Goal: Task Accomplishment & Management: Manage account settings

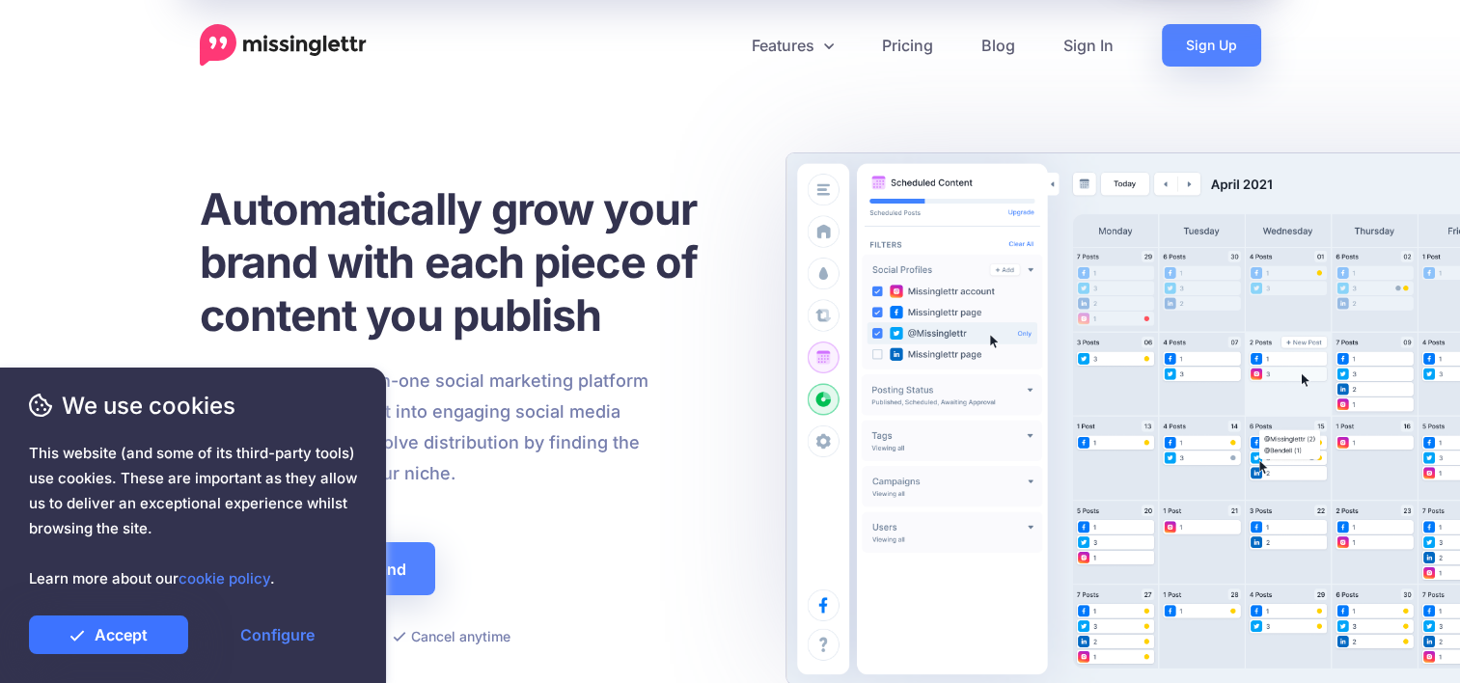
click at [139, 633] on link "Accept" at bounding box center [108, 635] width 159 height 39
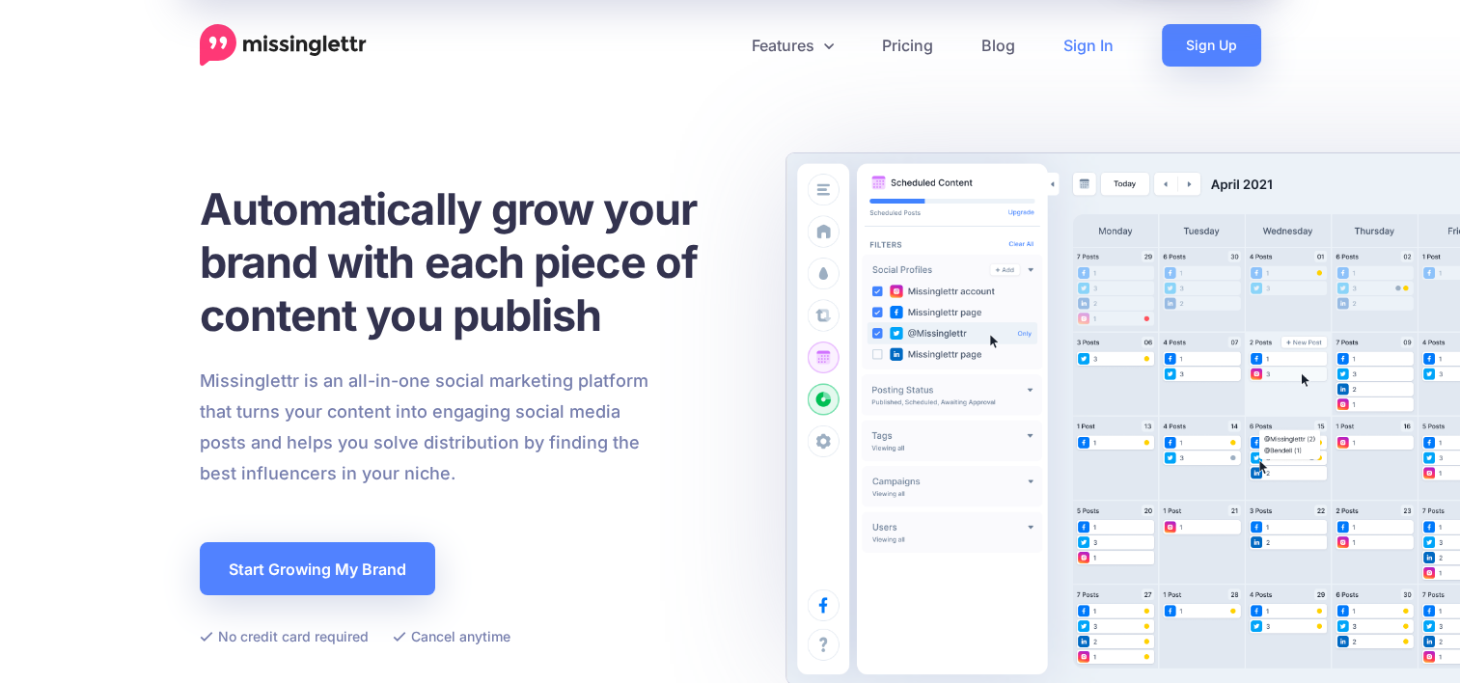
click at [1083, 32] on link "Sign In" at bounding box center [1088, 45] width 98 height 42
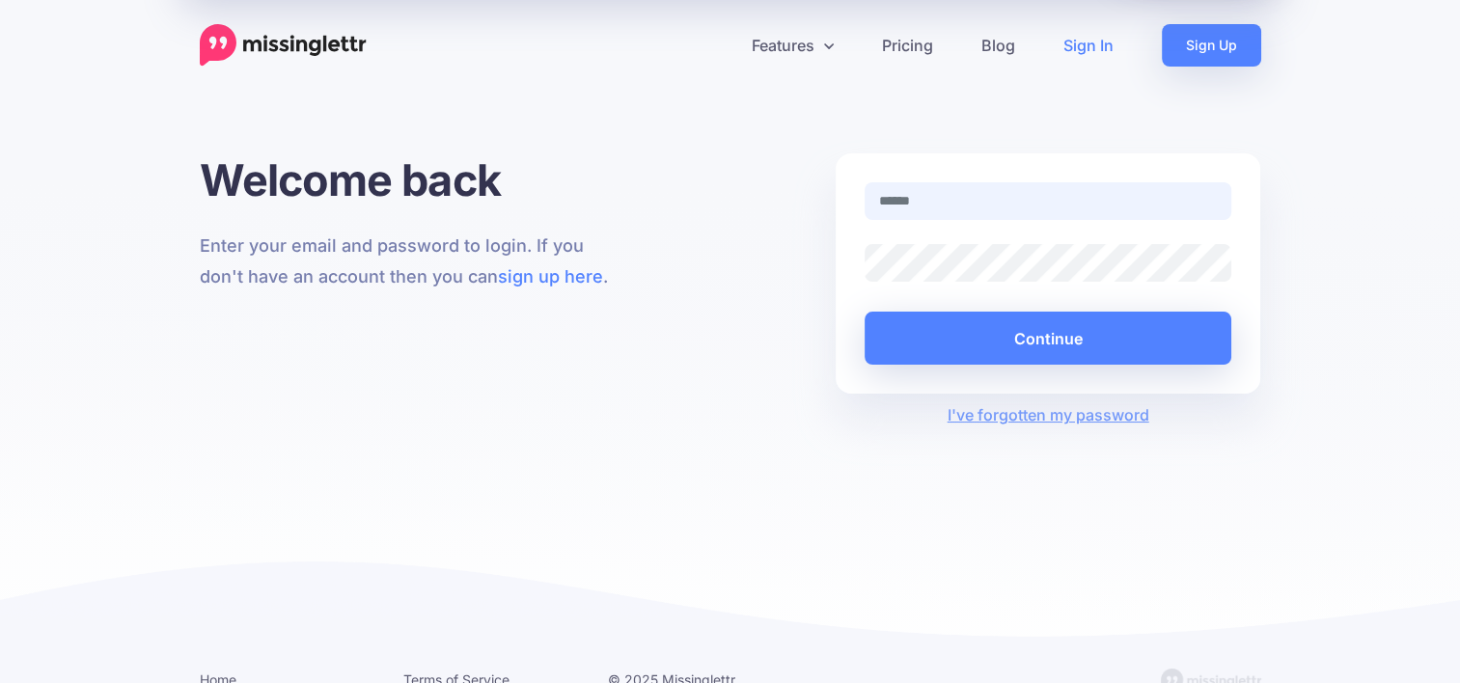
click at [1024, 192] on input "text" at bounding box center [1049, 201] width 368 height 38
paste input "**********"
type input "**********"
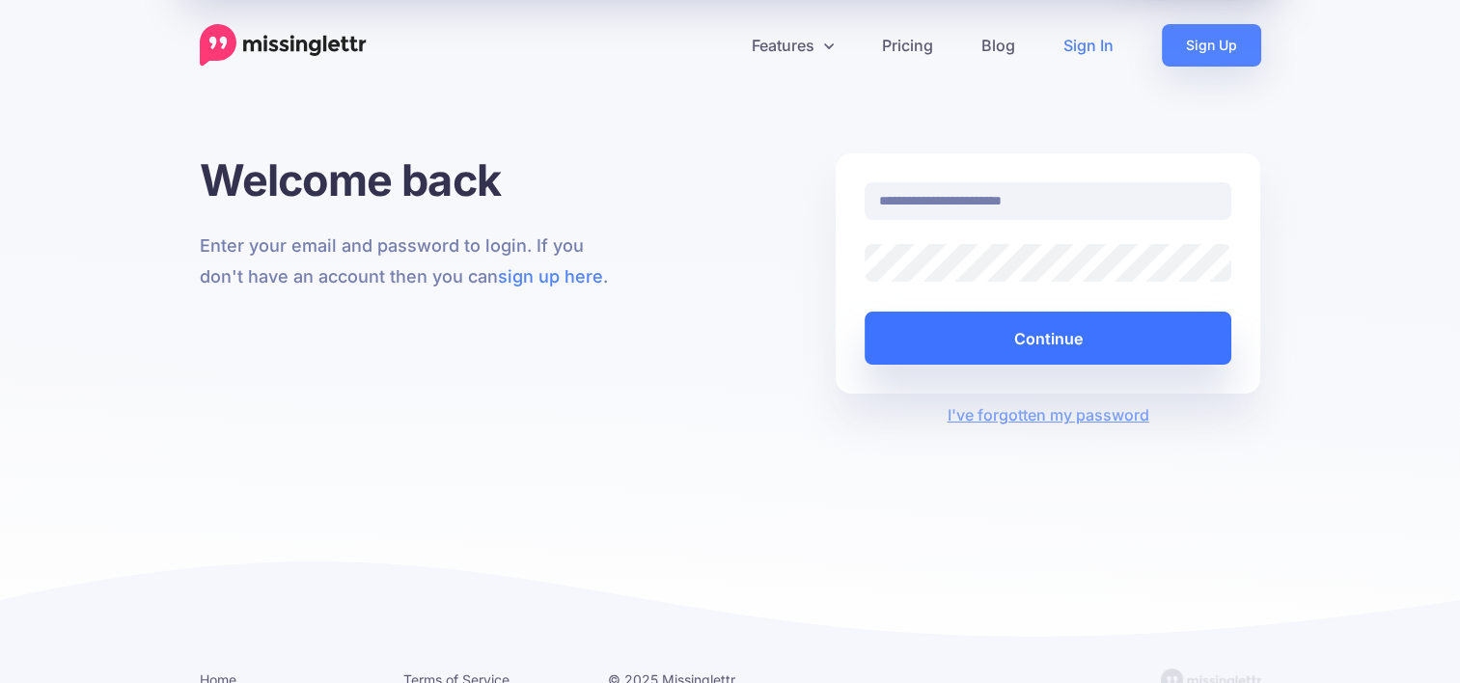
click at [1005, 345] on button "Continue" at bounding box center [1049, 338] width 368 height 53
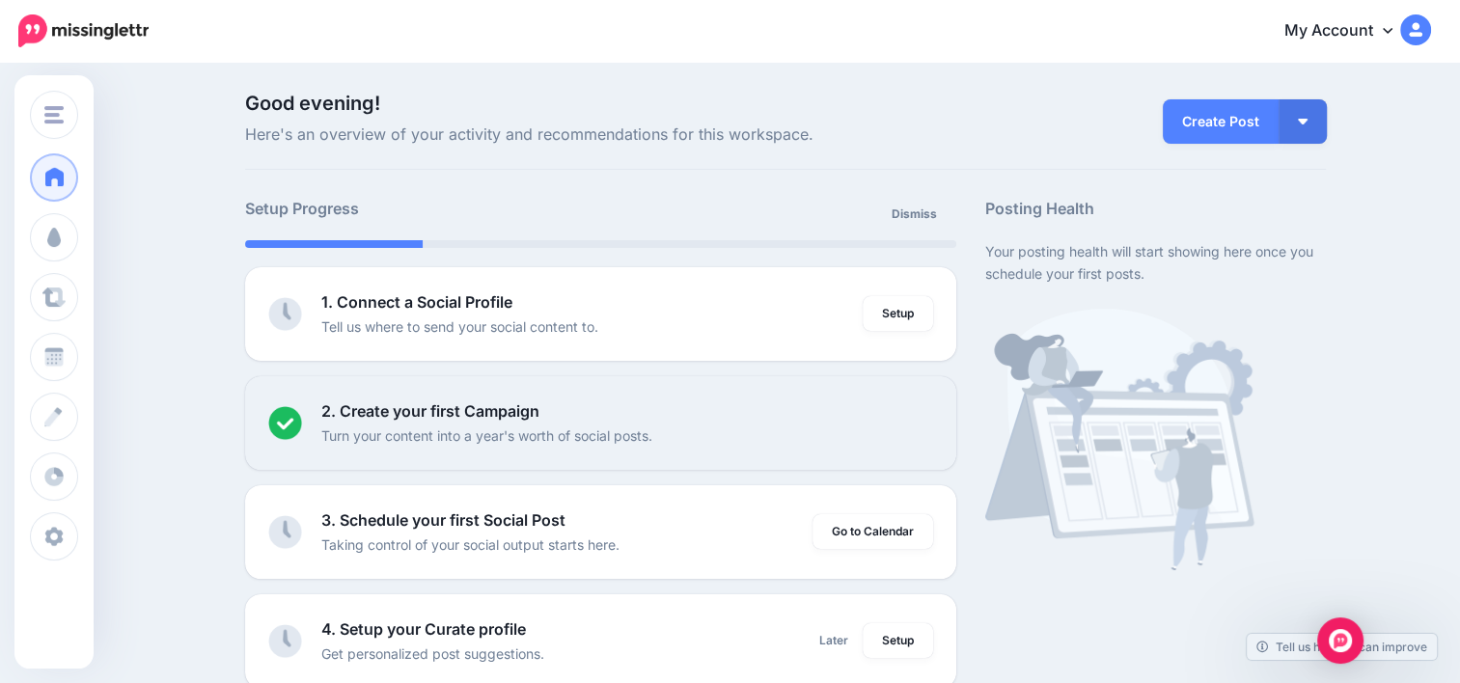
click at [1431, 29] on img at bounding box center [1415, 29] width 31 height 31
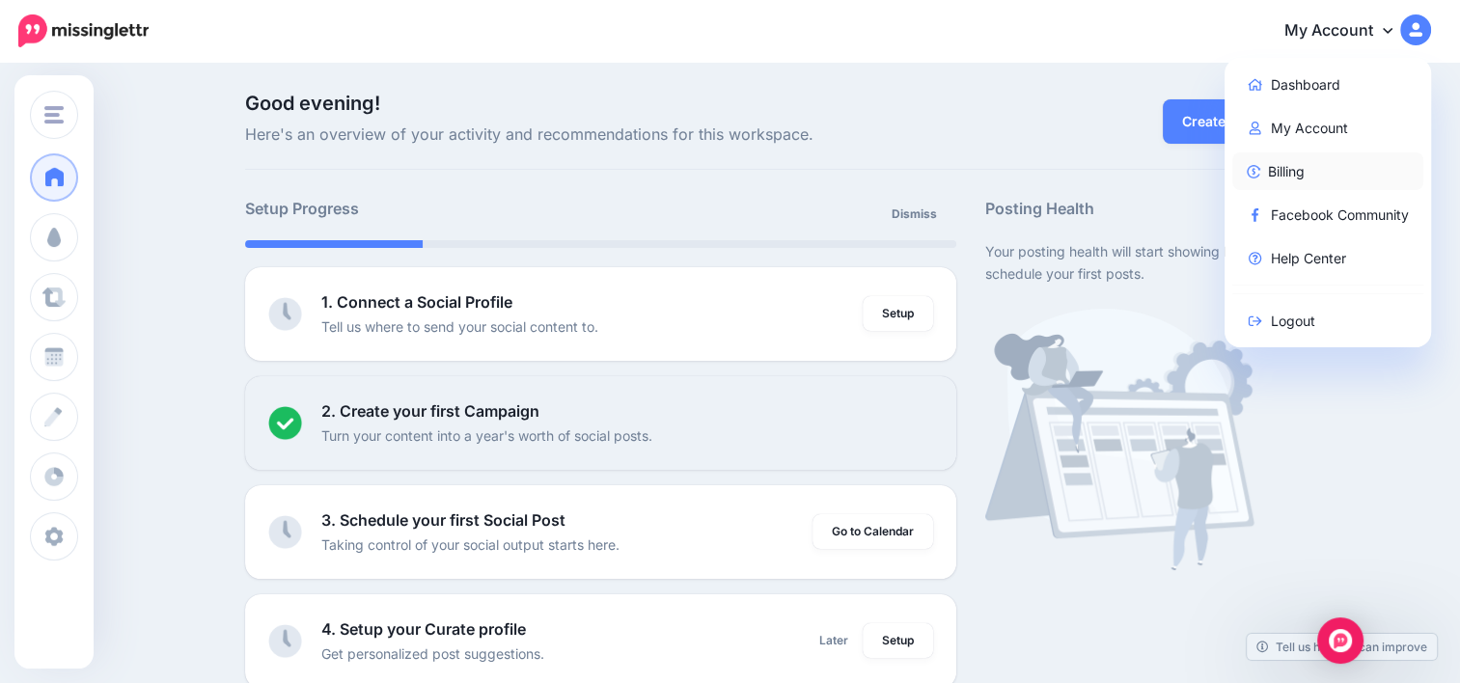
click at [1326, 166] on link "Billing" at bounding box center [1328, 171] width 192 height 38
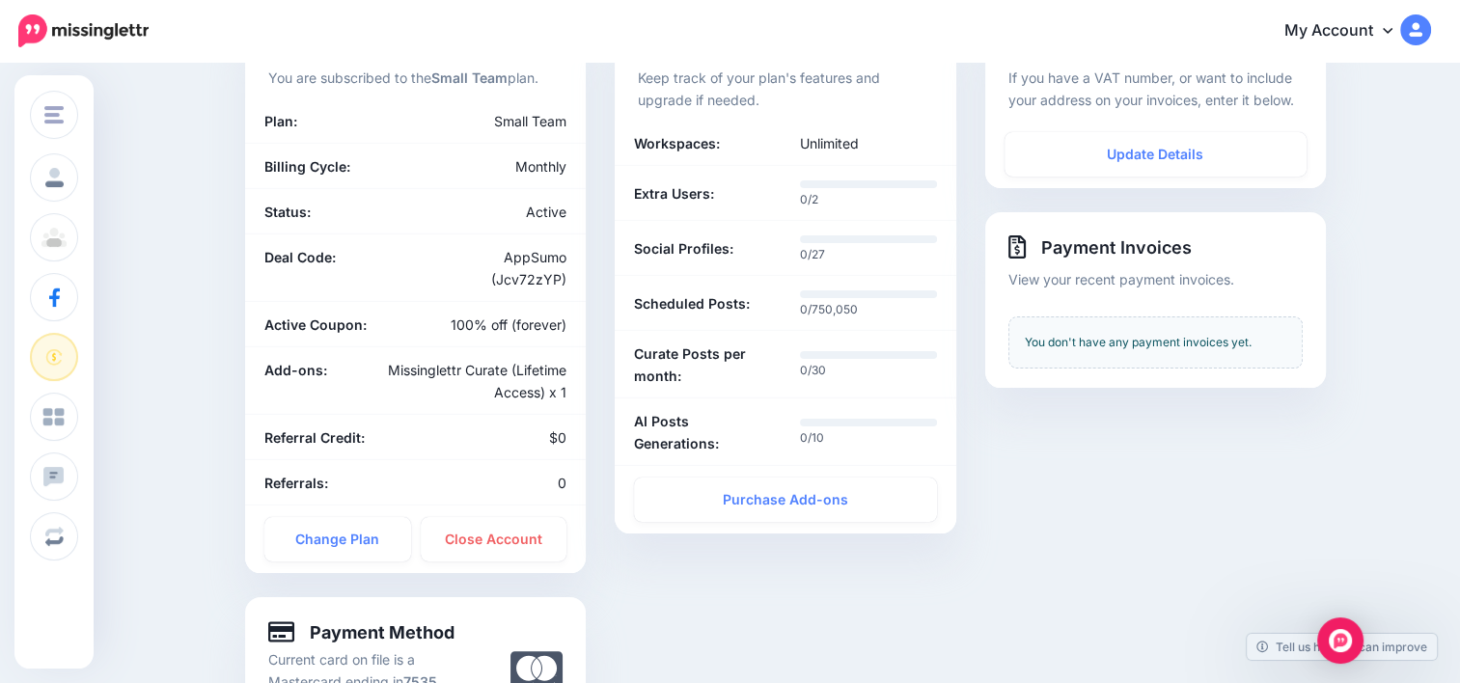
scroll to position [193, 0]
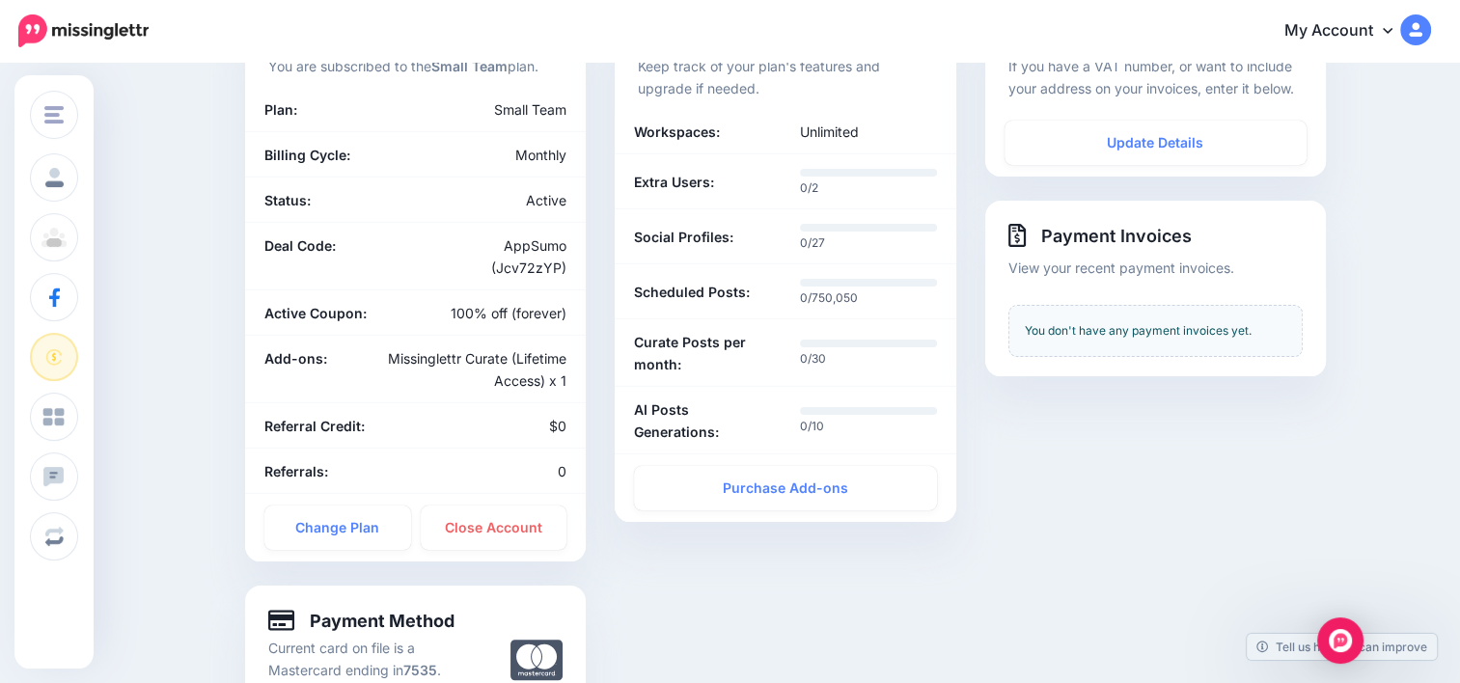
click at [1328, 442] on div "**********" at bounding box center [1156, 395] width 370 height 783
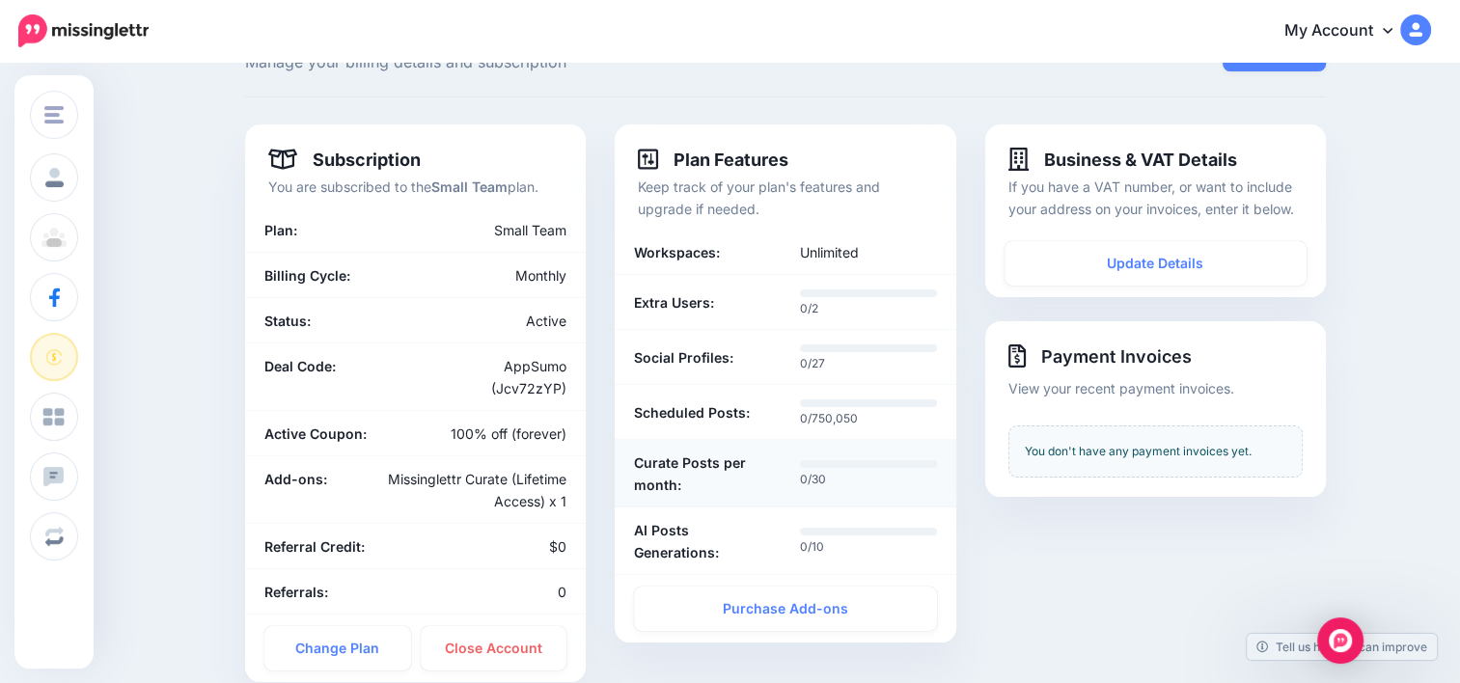
scroll to position [0, 0]
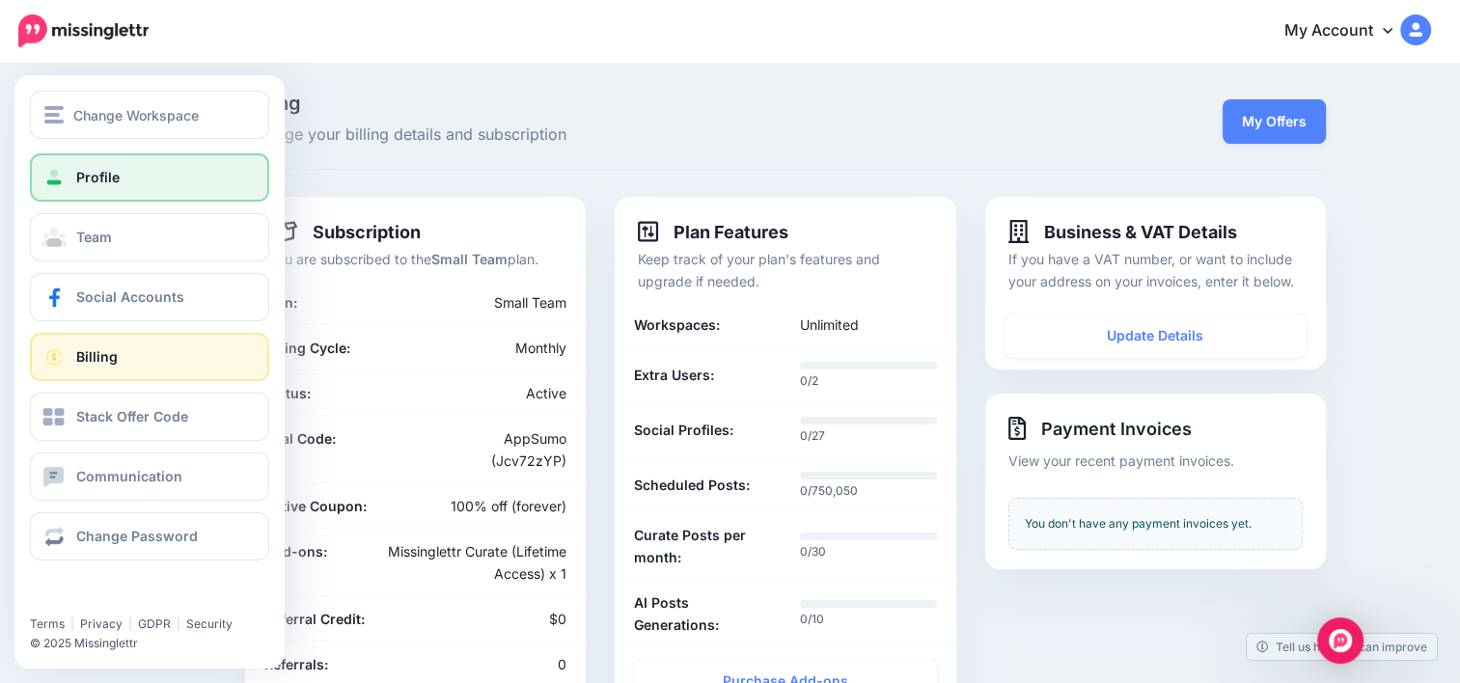
click at [96, 170] on span "Profile" at bounding box center [97, 177] width 43 height 16
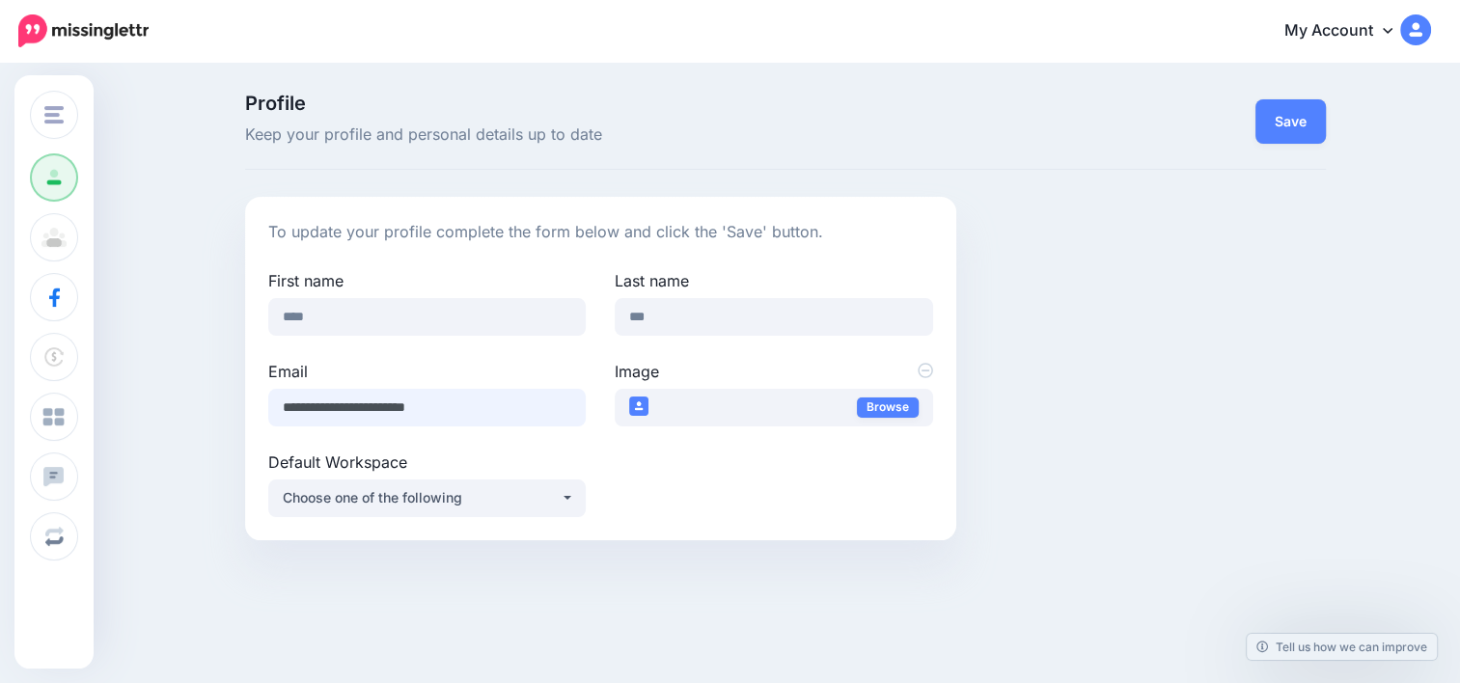
click at [465, 404] on input "**********" at bounding box center [426, 408] width 317 height 38
click at [502, 404] on input "**********" at bounding box center [426, 408] width 317 height 38
click at [883, 520] on div "**********" at bounding box center [600, 369] width 711 height 344
click at [1081, 413] on div "**********" at bounding box center [786, 369] width 1110 height 344
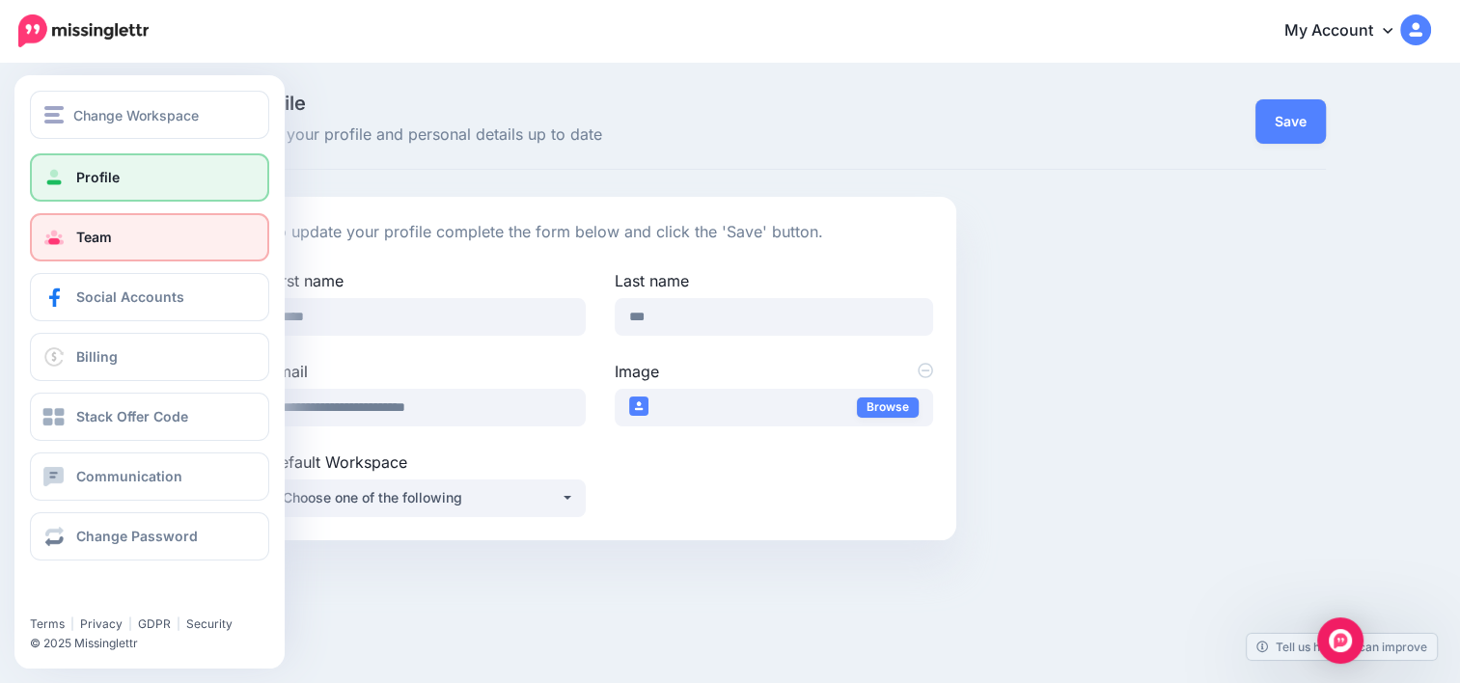
click at [69, 223] on link "Team" at bounding box center [149, 237] width 239 height 48
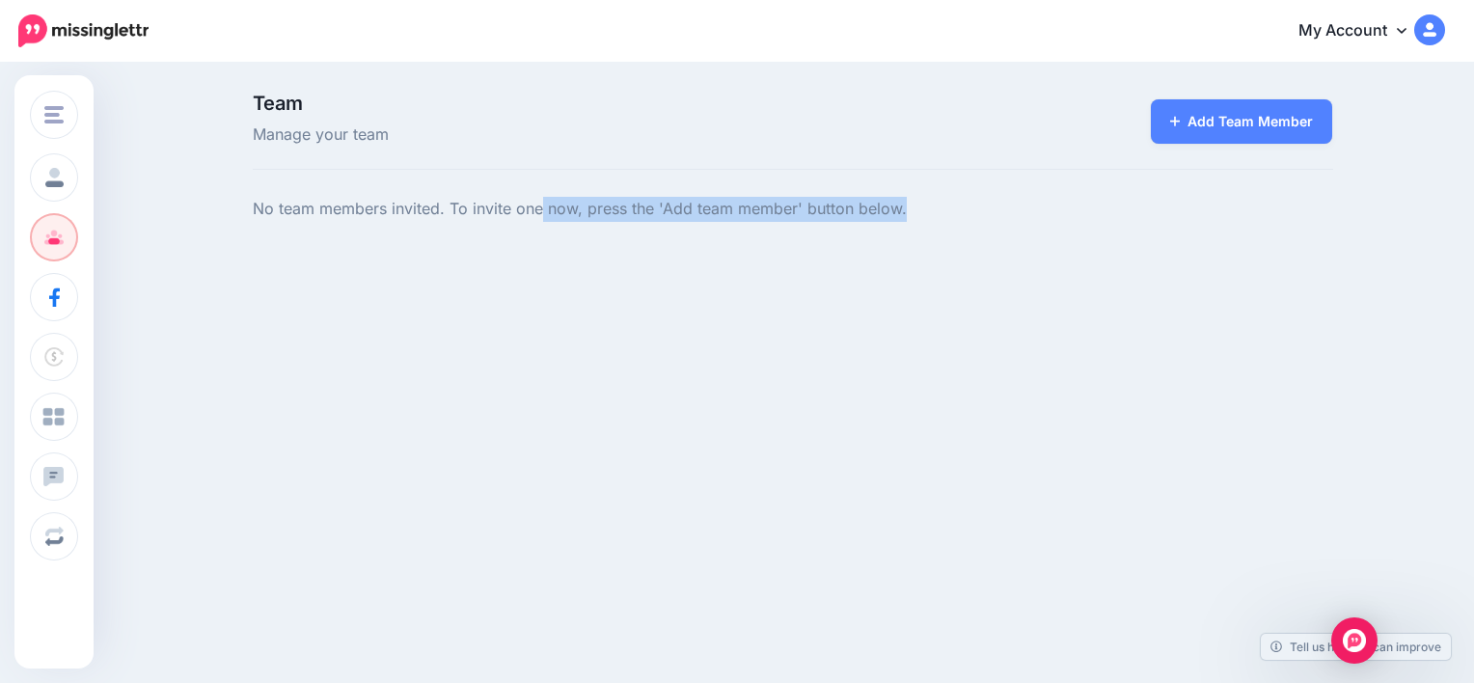
drag, startPoint x: 209, startPoint y: 206, endPoint x: 605, endPoint y: 230, distance: 396.3
click at [605, 230] on div "Team Manage your team Add Team Member No team members invited. To invite one no…" at bounding box center [737, 177] width 1474 height 225
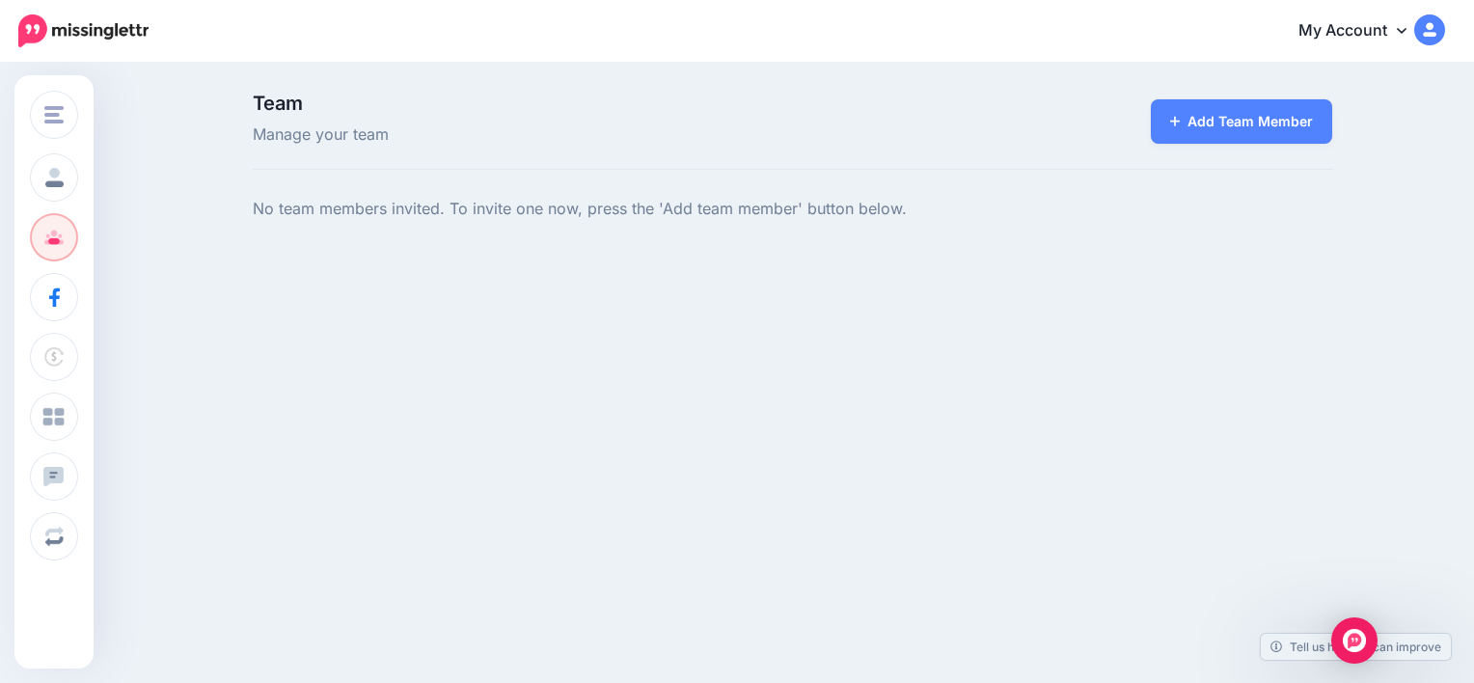
click at [313, 72] on div "Team Manage your team Add Team Member No team members invited. To invite one no…" at bounding box center [737, 177] width 1474 height 225
drag, startPoint x: 101, startPoint y: 4, endPoint x: 304, endPoint y: 321, distance: 376.6
click at [310, 322] on div "Change Workspace Add Workspace Profile Team Social Accounts Billing Stack Offer…" at bounding box center [737, 252] width 1474 height 375
click at [1374, 46] on link "My Account" at bounding box center [1363, 31] width 166 height 47
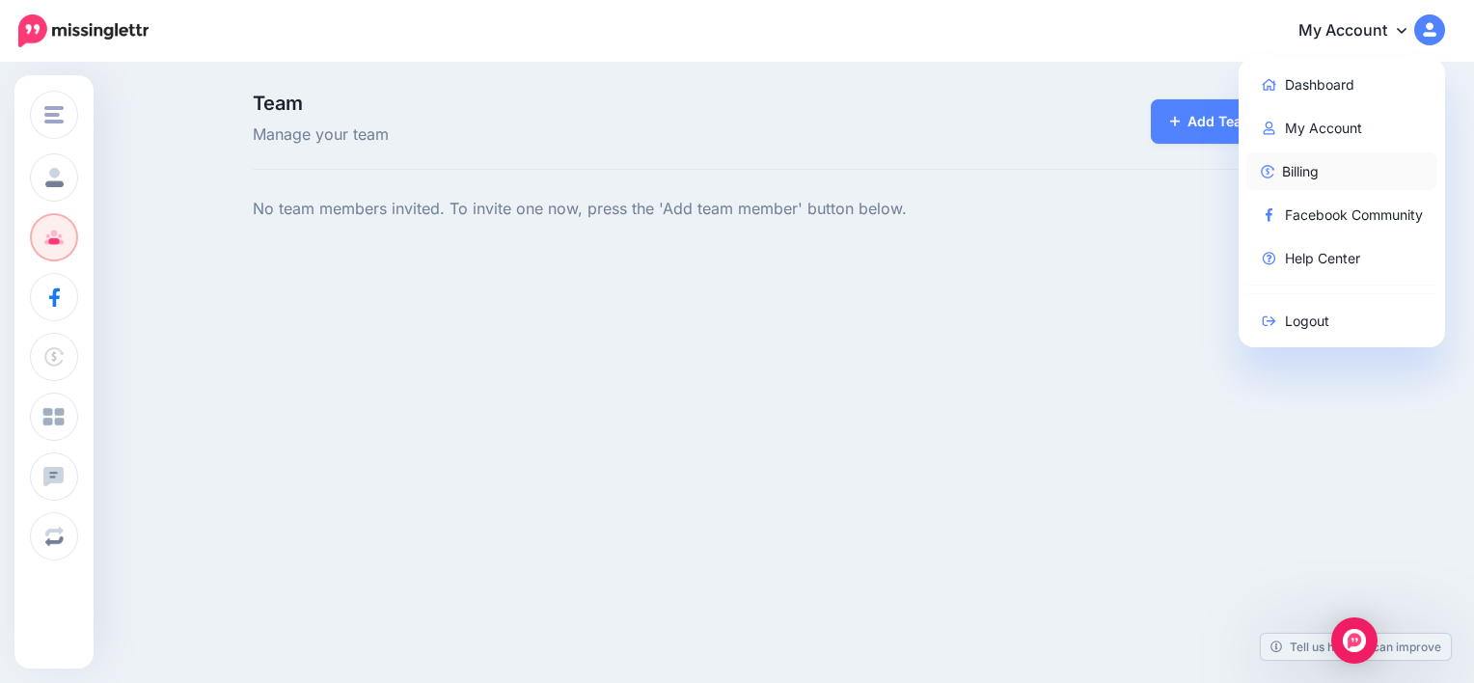
click at [1324, 167] on link "Billing" at bounding box center [1343, 171] width 192 height 38
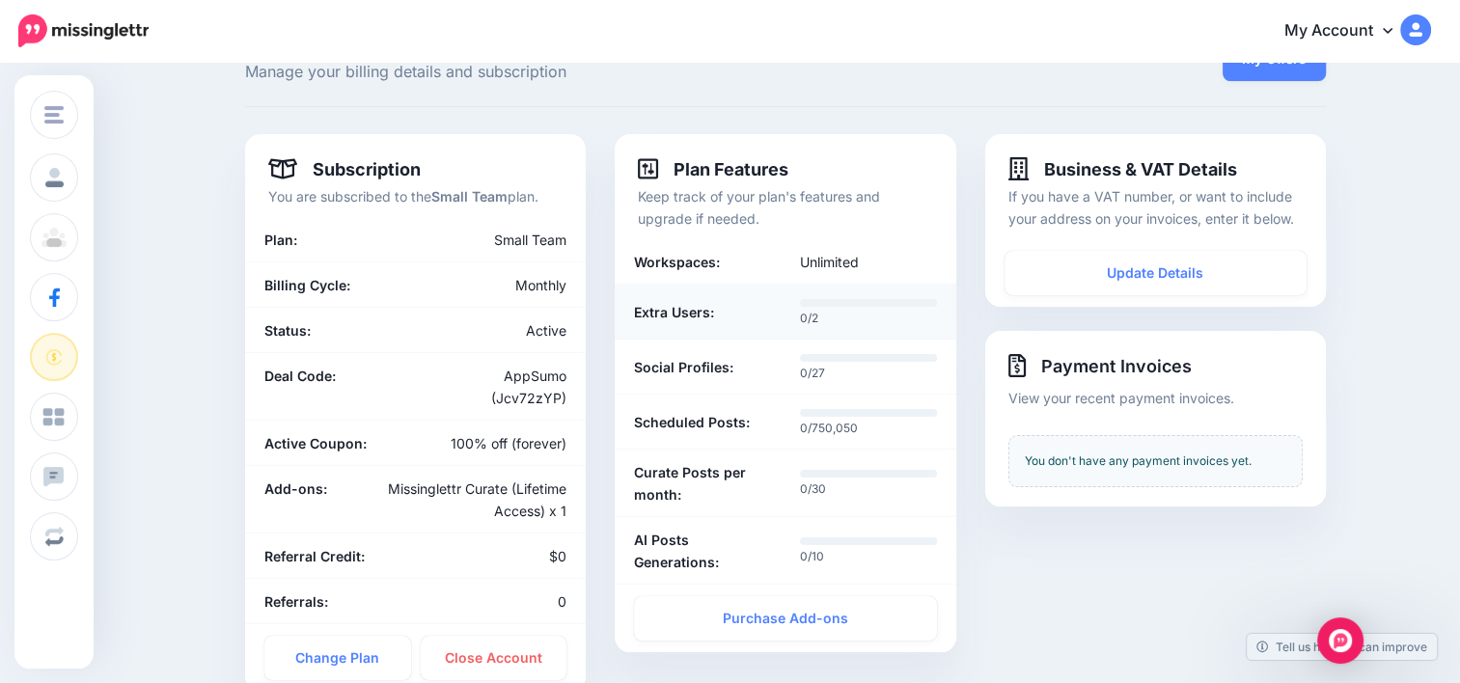
scroll to position [96, 0]
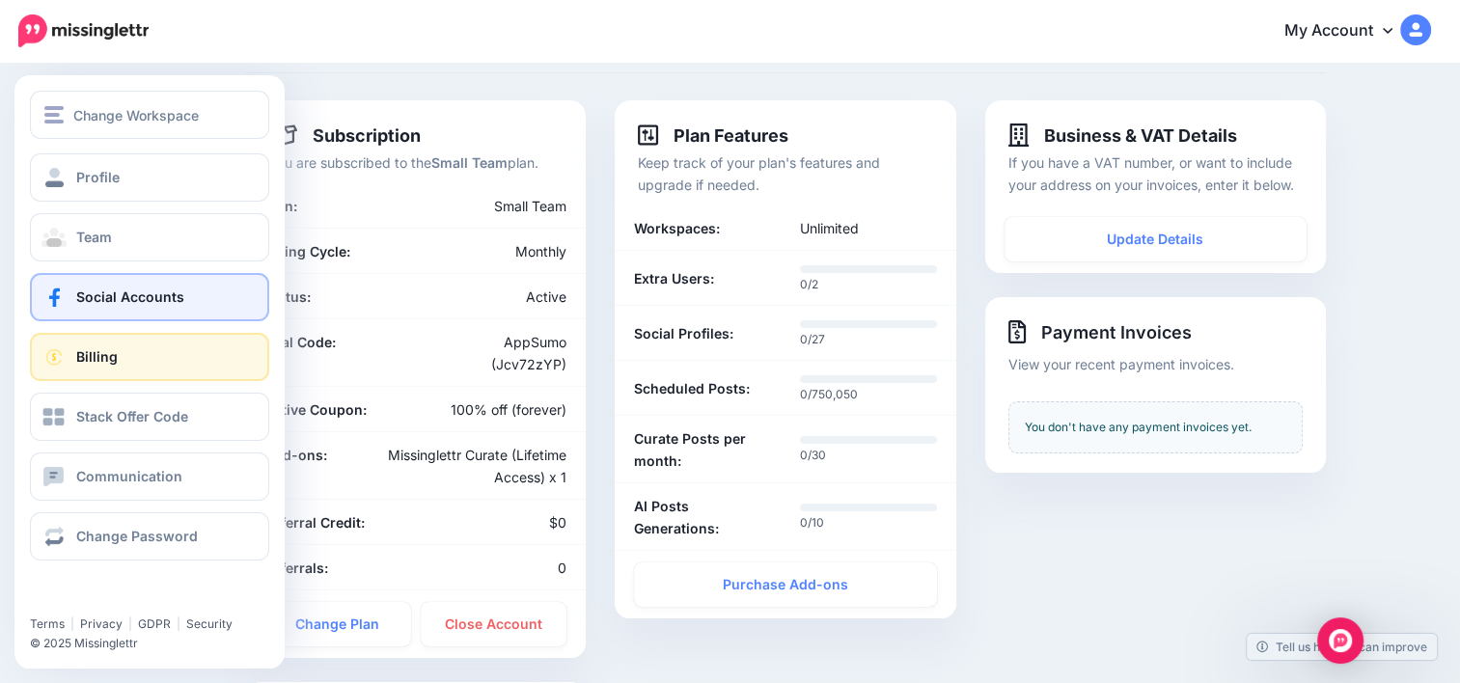
click at [69, 299] on link "Social Accounts" at bounding box center [149, 297] width 239 height 48
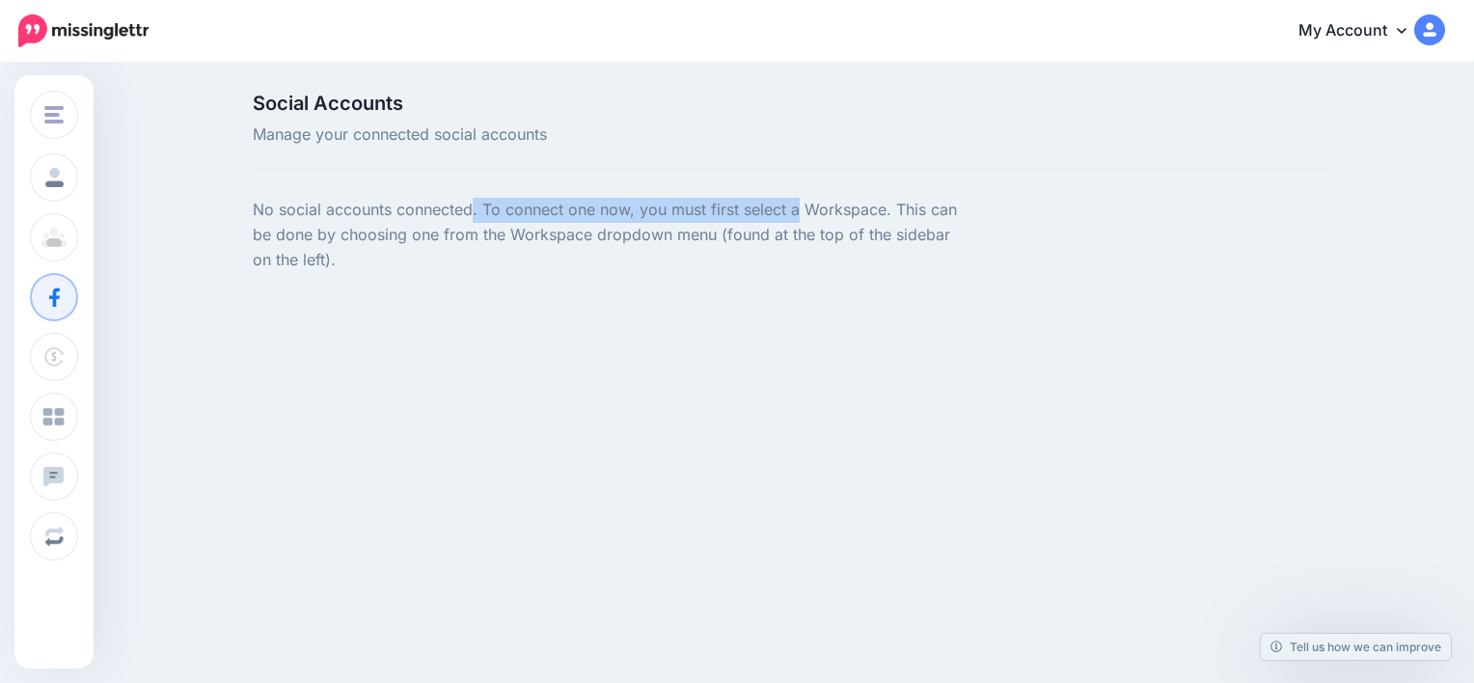
drag, startPoint x: 436, startPoint y: 208, endPoint x: 665, endPoint y: 213, distance: 228.7
click at [665, 213] on p "No social accounts connected. To connect one now, you must first select a Works…" at bounding box center [608, 235] width 711 height 75
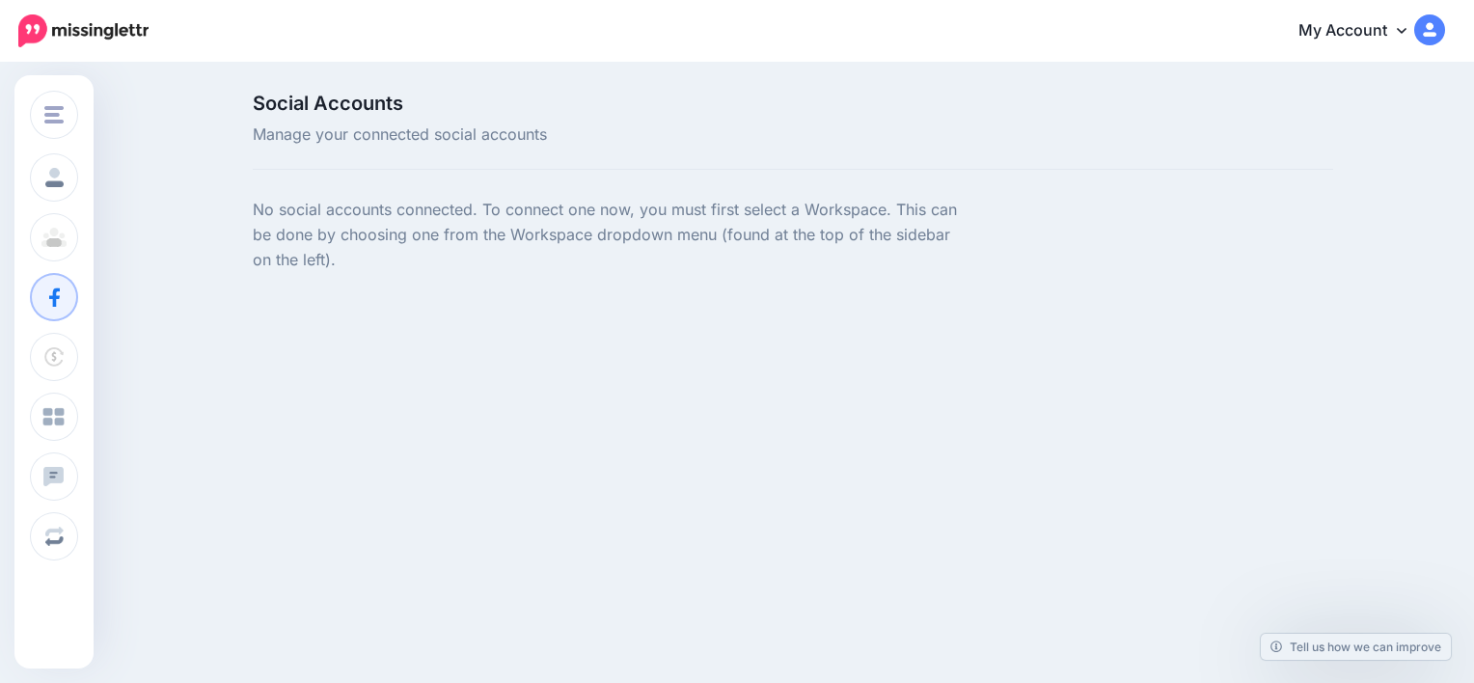
drag, startPoint x: 665, startPoint y: 213, endPoint x: 398, endPoint y: 278, distance: 275.0
click at [398, 278] on div at bounding box center [608, 285] width 711 height 24
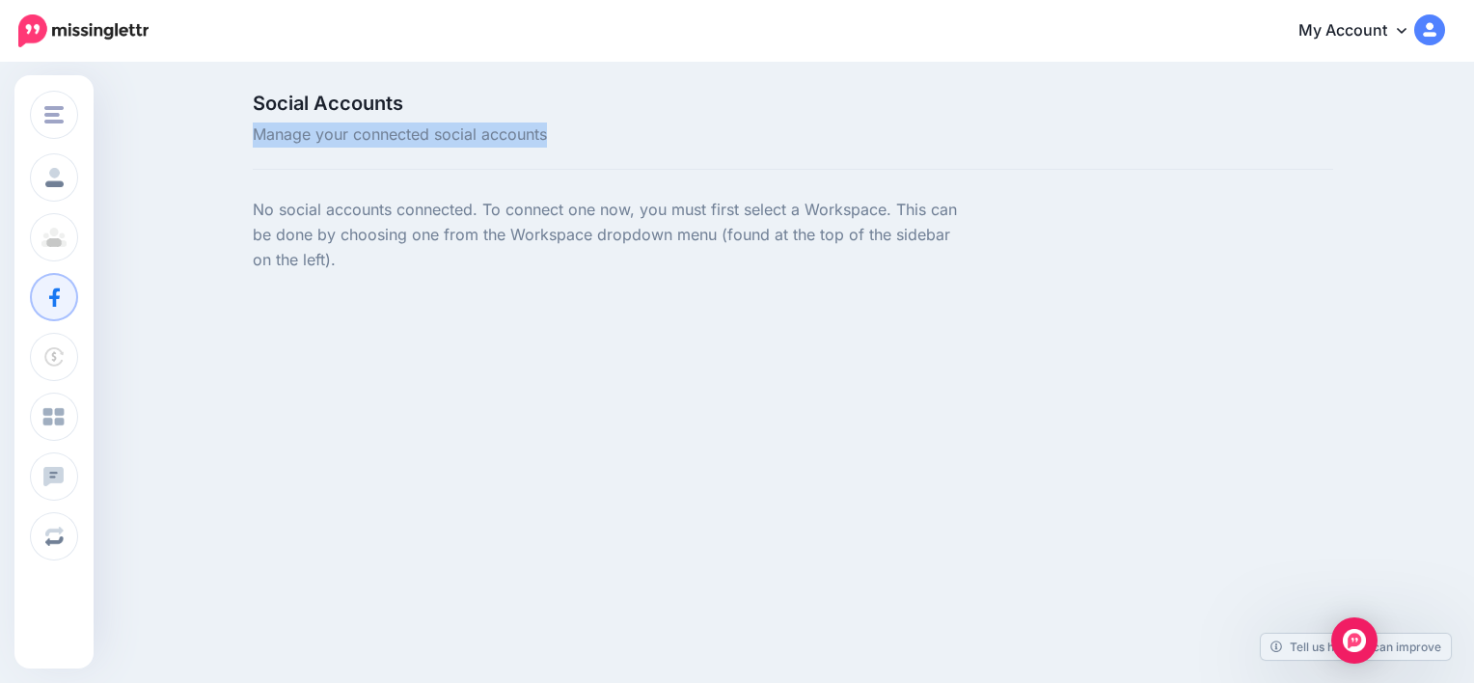
drag, startPoint x: 490, startPoint y: 147, endPoint x: 575, endPoint y: 152, distance: 85.1
click at [575, 152] on div "Social Accounts Manage your connected social accounts No social accounts connec…" at bounding box center [737, 203] width 1474 height 276
click at [319, 259] on p "No social accounts connected. To connect one now, you must first select a Works…" at bounding box center [608, 235] width 711 height 75
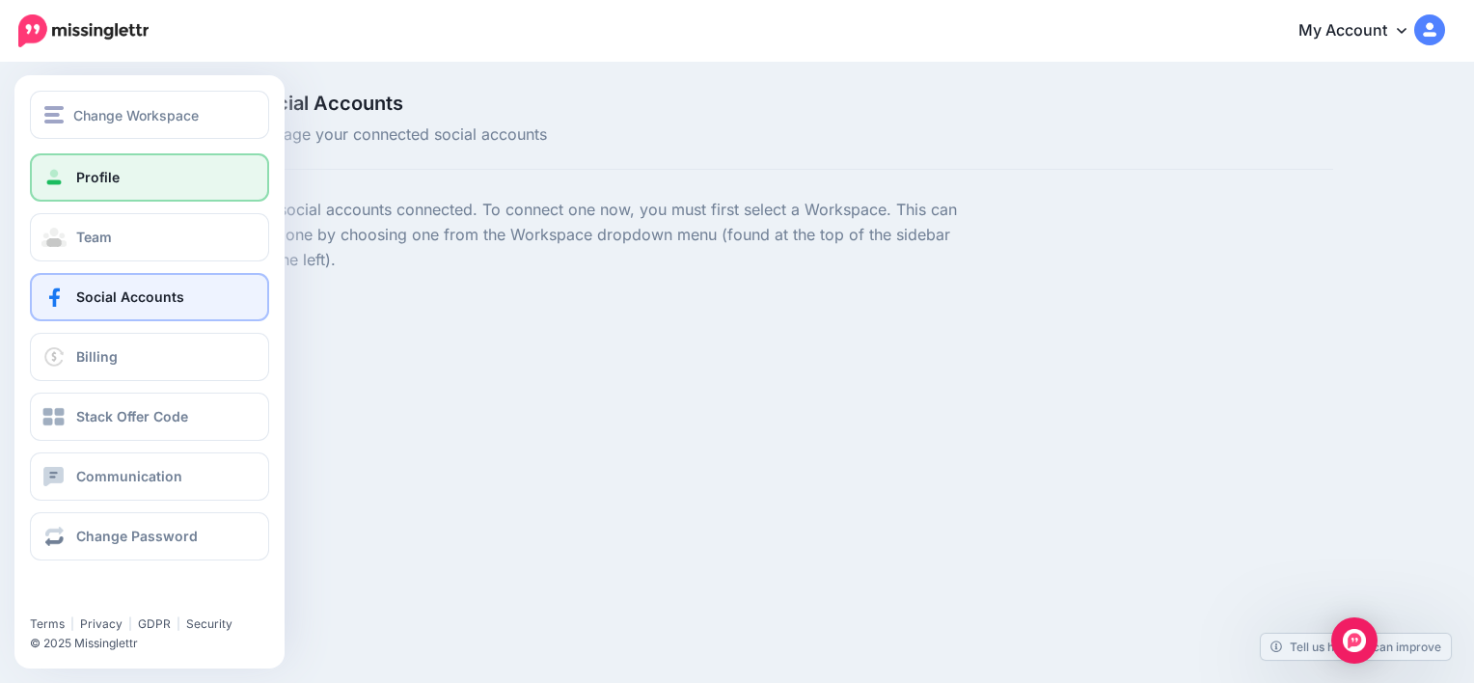
click at [78, 171] on span "Profile" at bounding box center [97, 177] width 43 height 16
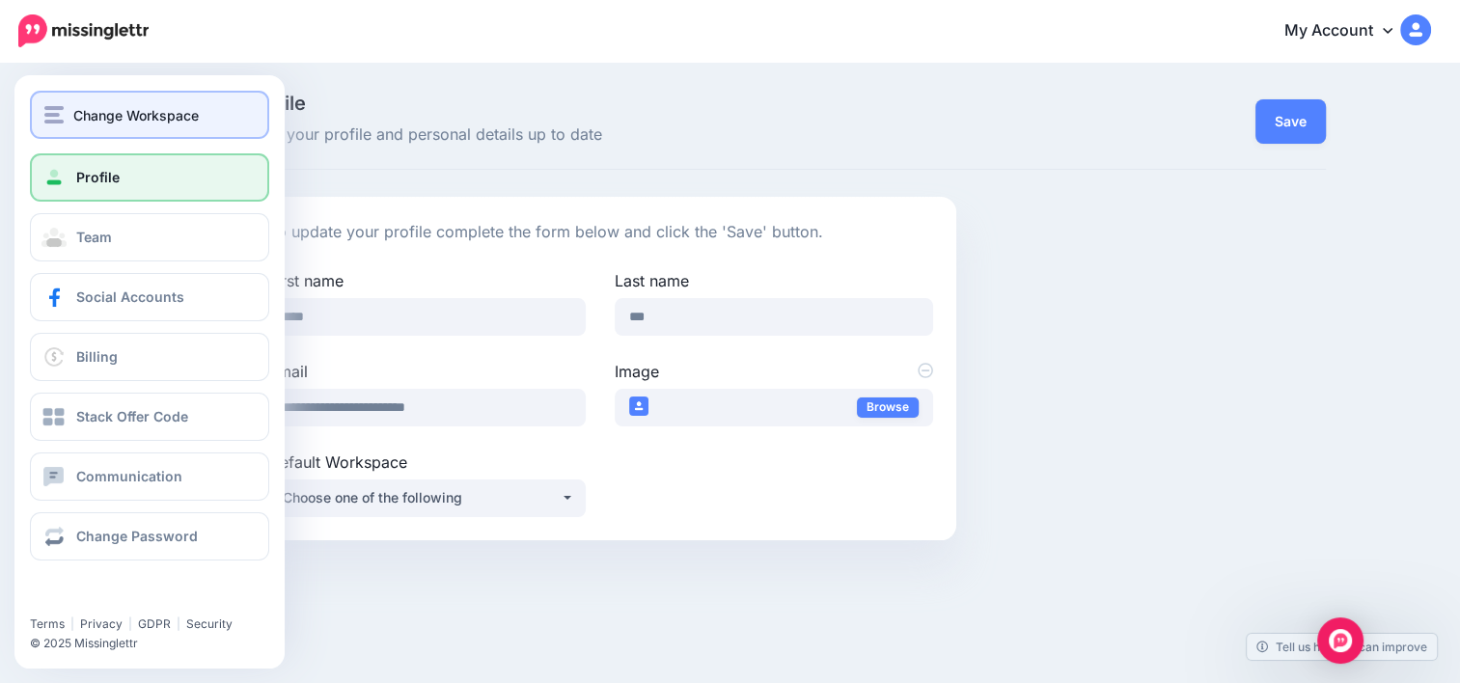
click at [65, 108] on div "Change Workspace" at bounding box center [149, 115] width 210 height 22
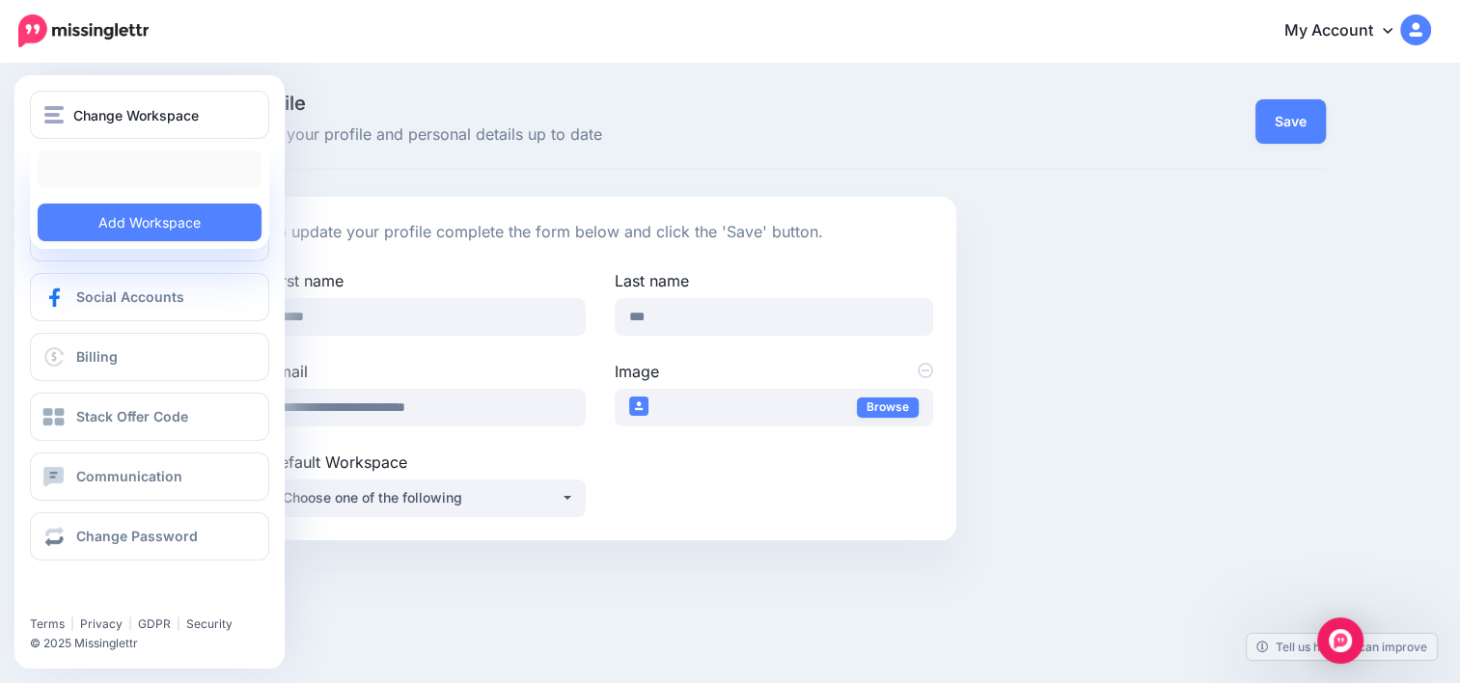
click at [193, 161] on link at bounding box center [150, 170] width 224 height 38
